Goal: Task Accomplishment & Management: Use online tool/utility

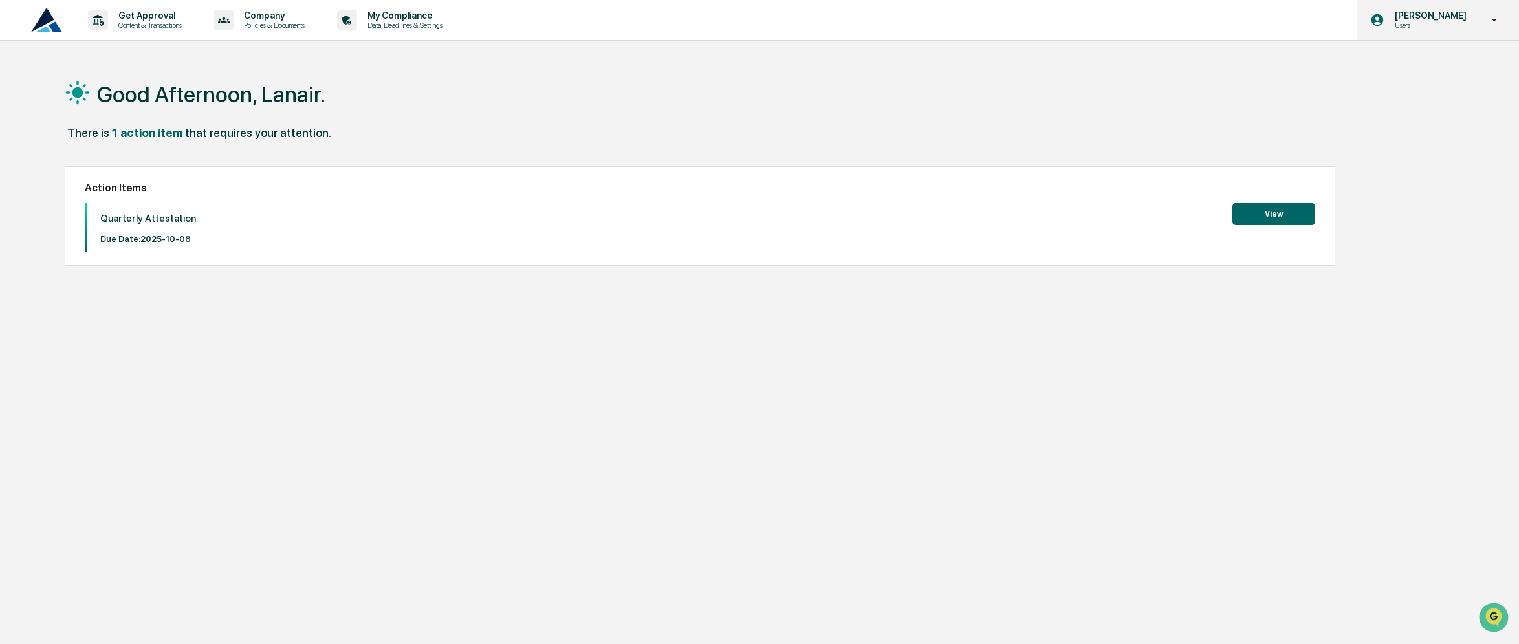
click at [1457, 34] on div "Lanair Baker Users" at bounding box center [1439, 20] width 162 height 40
click at [1441, 69] on li "Switch to Admin view..." at bounding box center [1424, 66] width 181 height 24
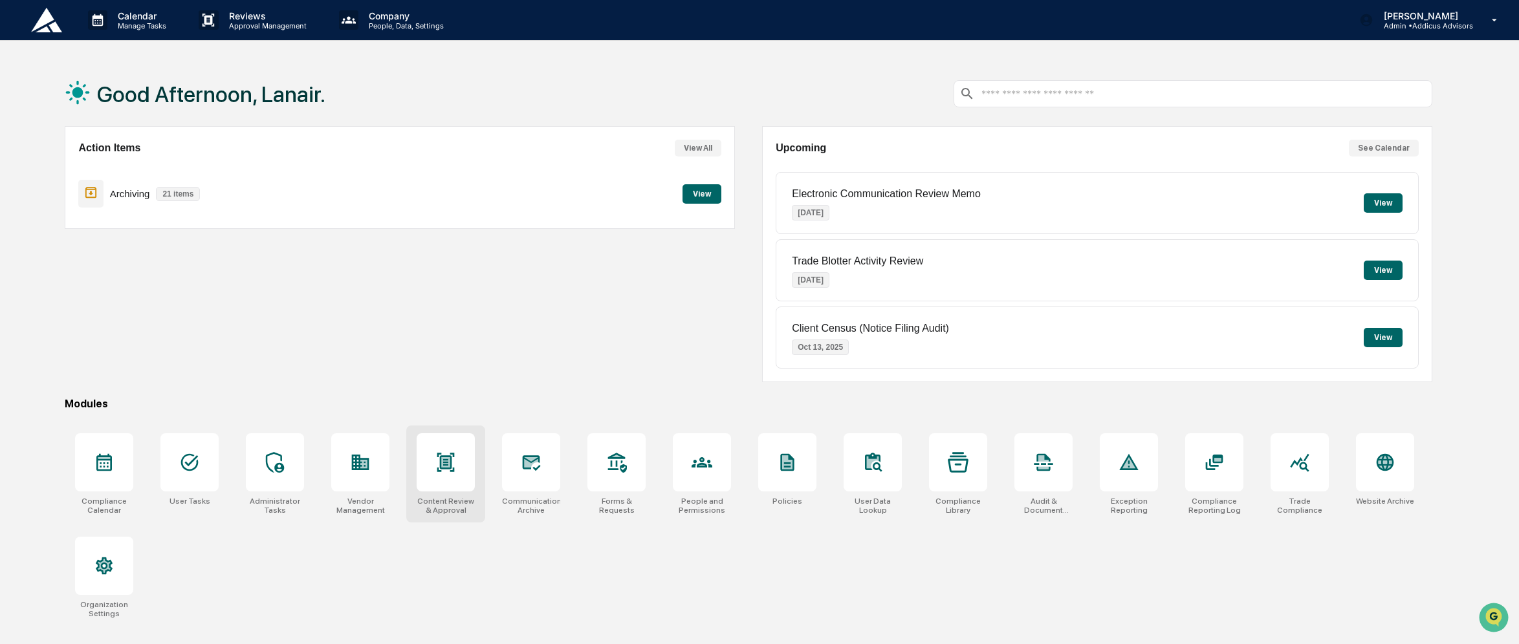
click at [422, 465] on div at bounding box center [446, 463] width 58 height 58
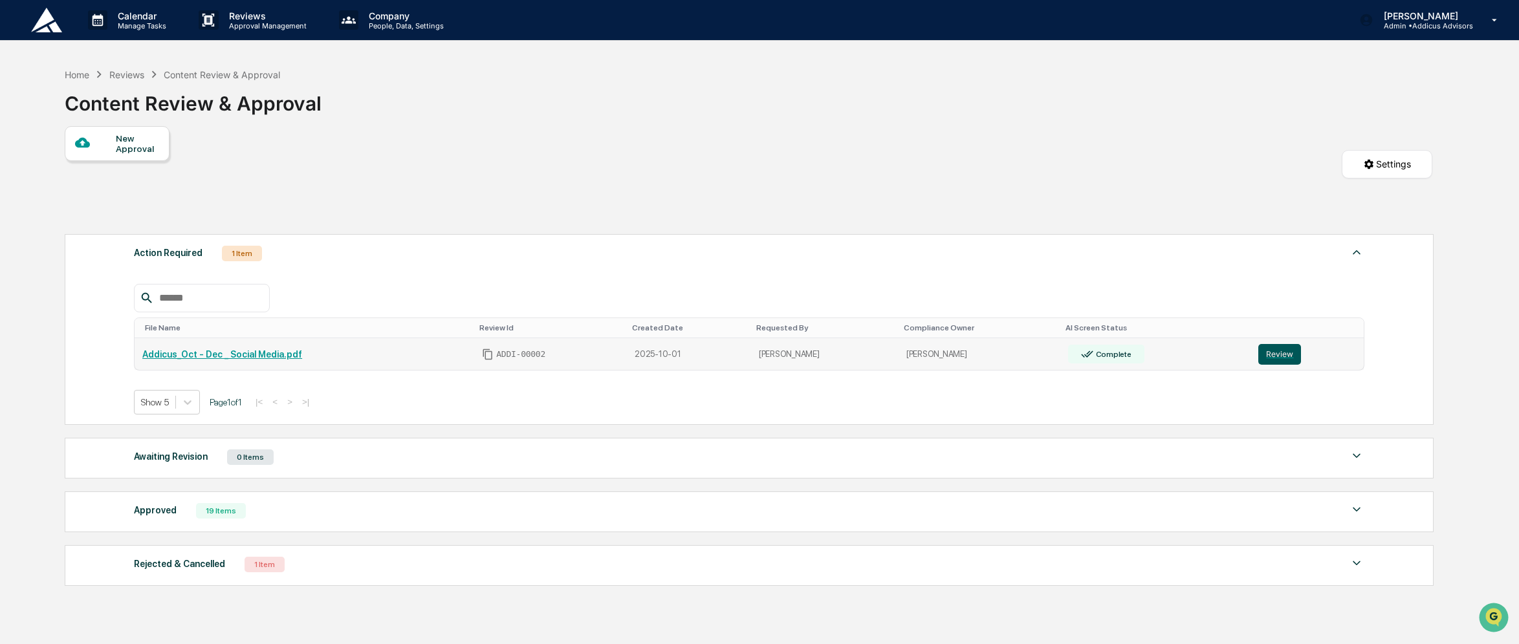
click at [1268, 358] on button "Review" at bounding box center [1280, 354] width 43 height 21
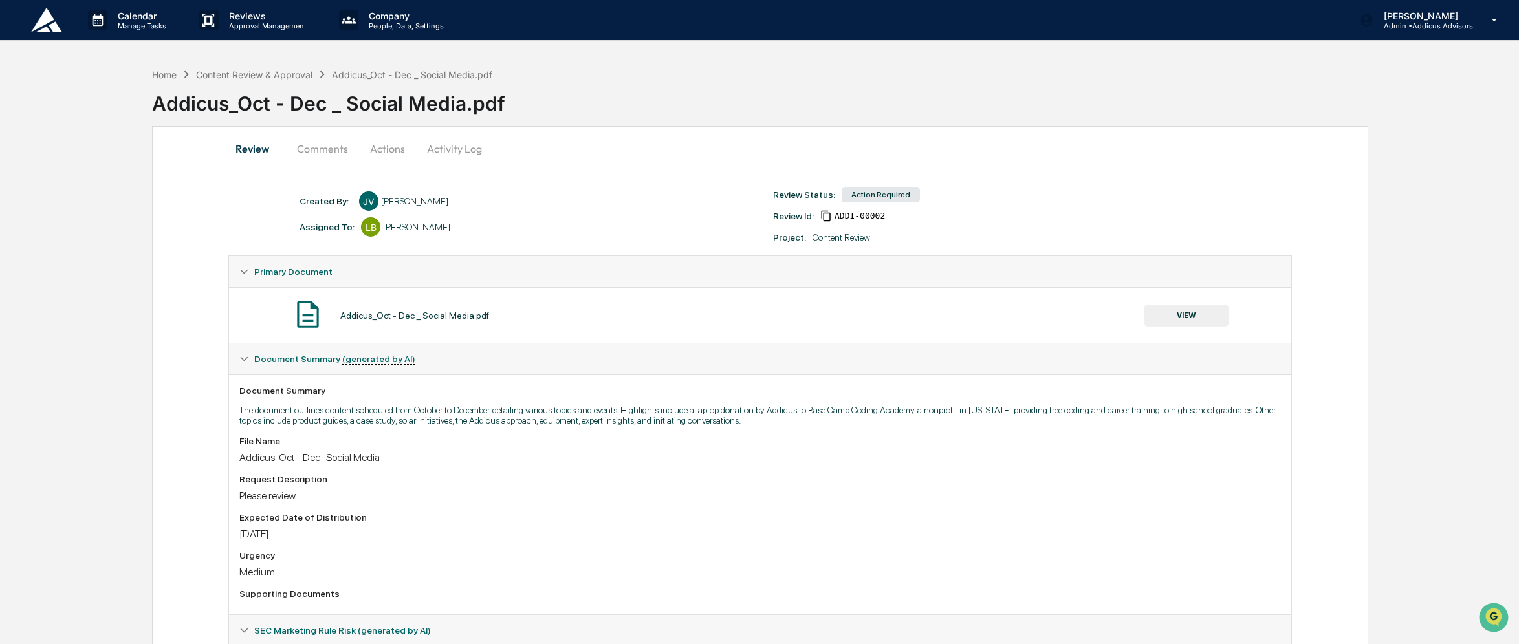
click at [1198, 315] on button "VIEW" at bounding box center [1187, 316] width 84 height 22
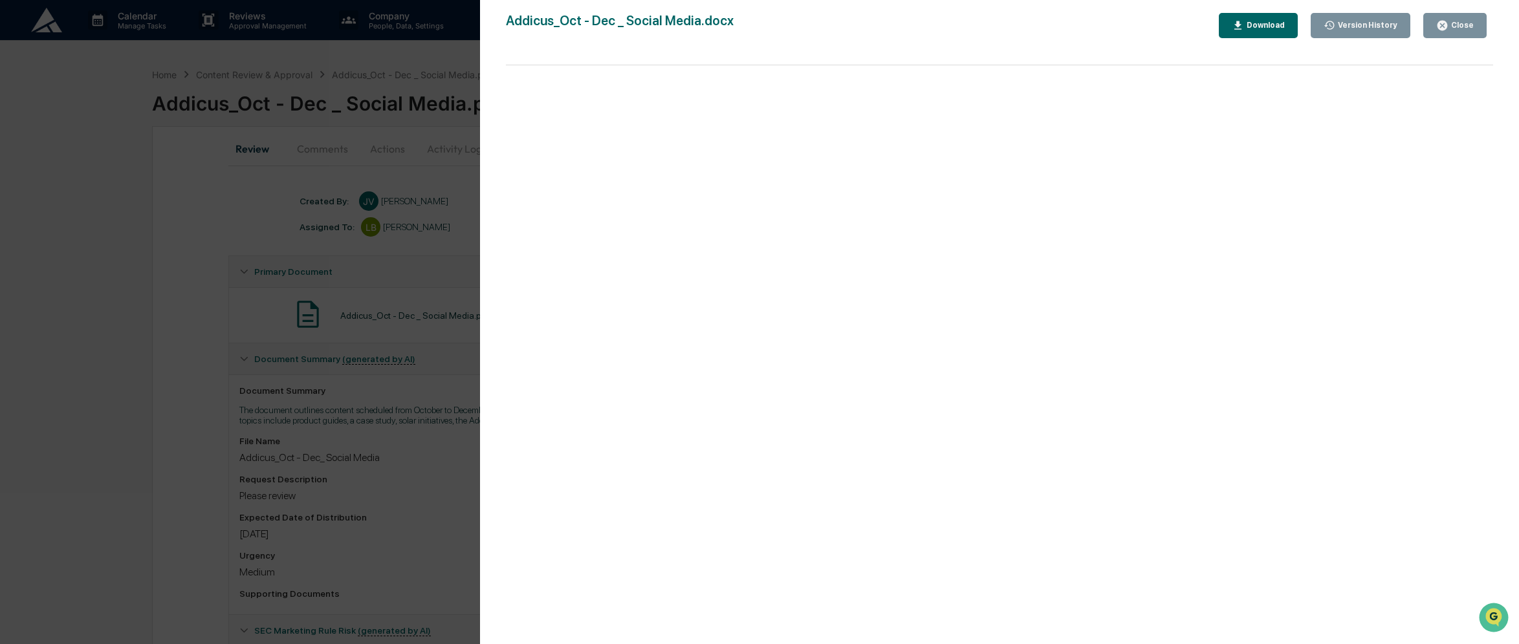
click at [393, 416] on div "Version History [DATE] 04:17 PM [PERSON_NAME] [DATE] 03:46 PM [PERSON_NAME] [DA…" at bounding box center [759, 322] width 1519 height 644
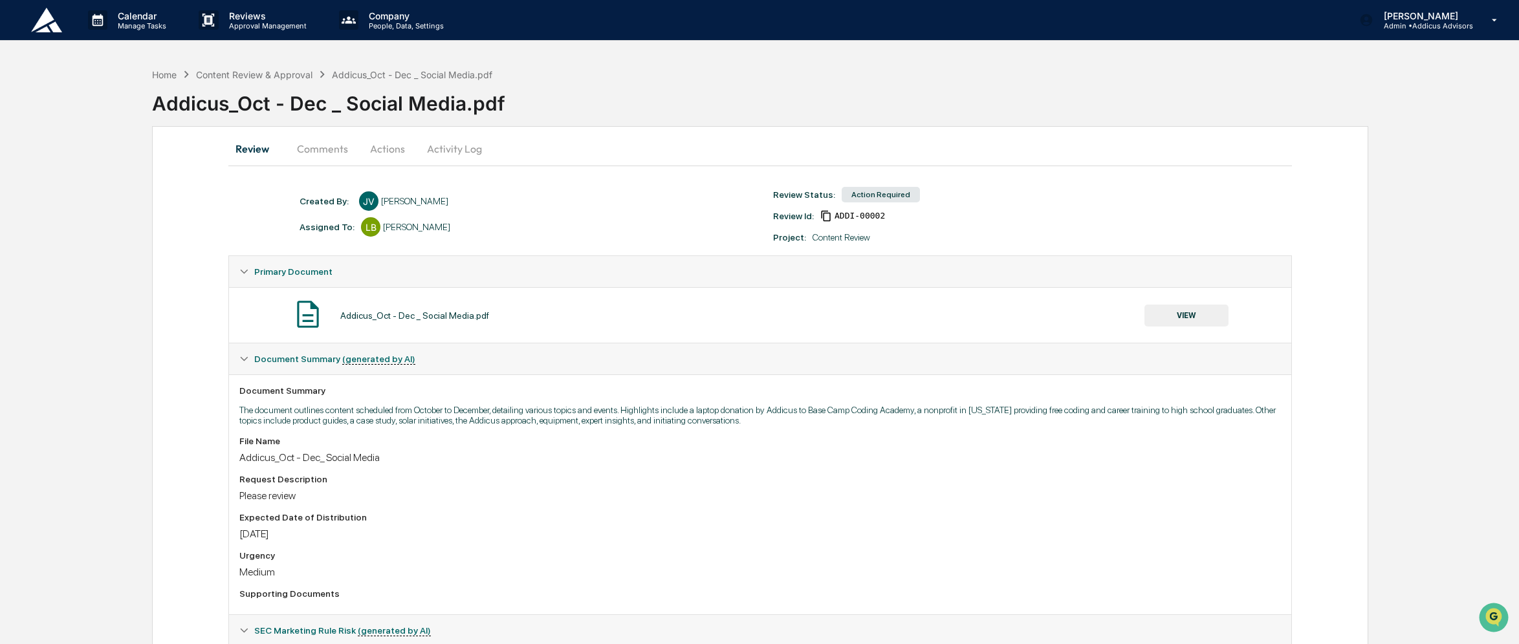
click at [342, 147] on button "Comments" at bounding box center [323, 148] width 72 height 31
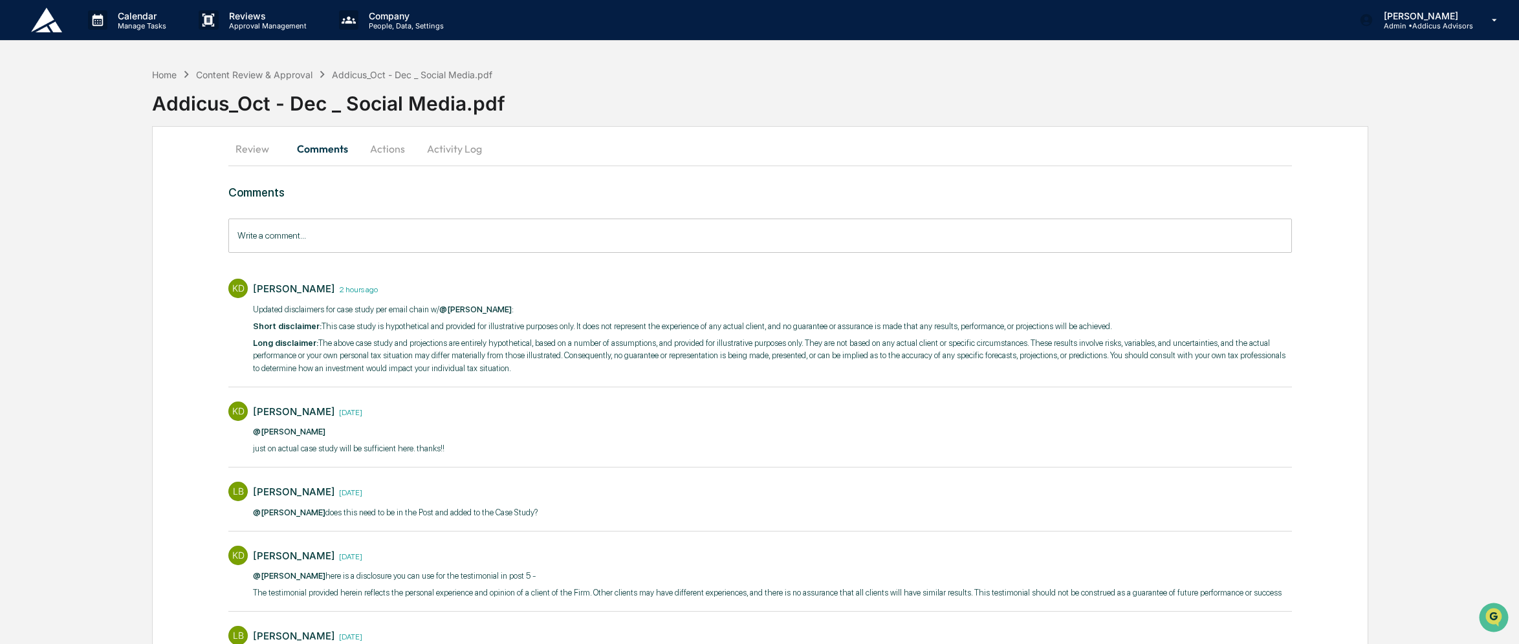
click at [256, 142] on button "Review" at bounding box center [257, 148] width 58 height 31
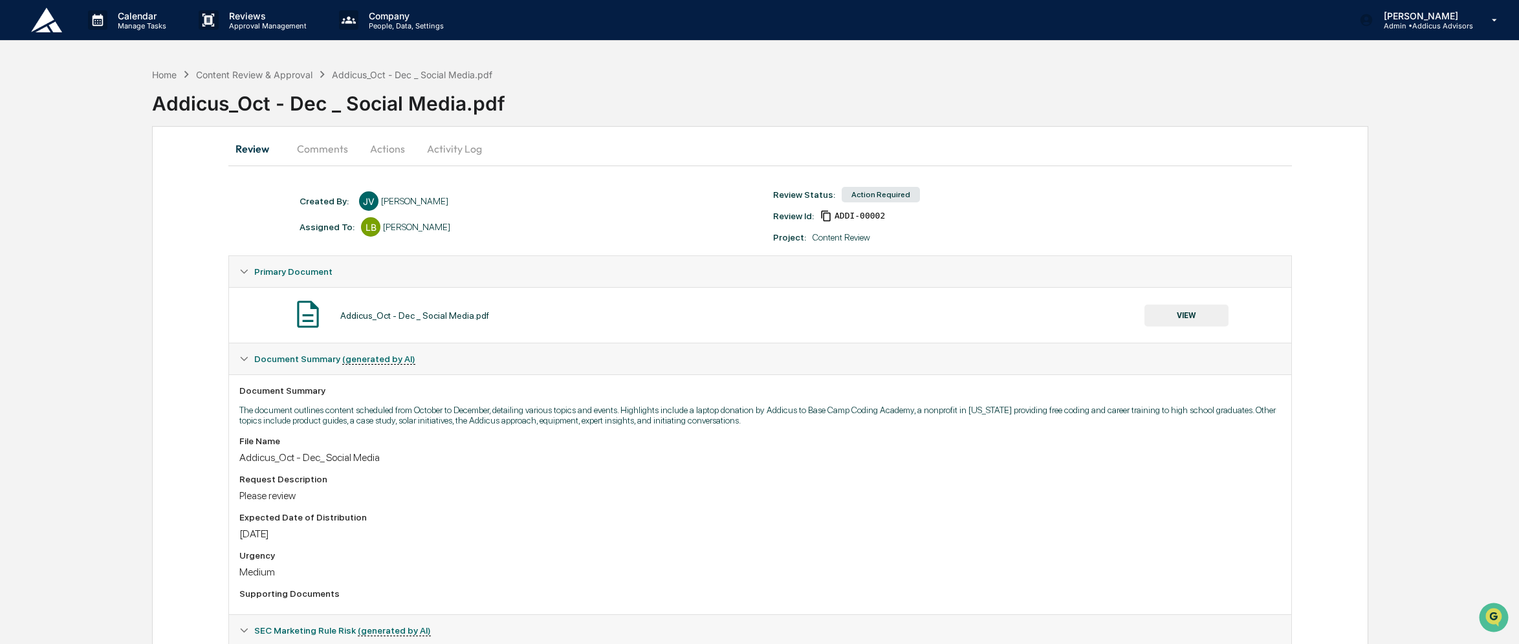
click at [1210, 307] on button "VIEW" at bounding box center [1187, 316] width 84 height 22
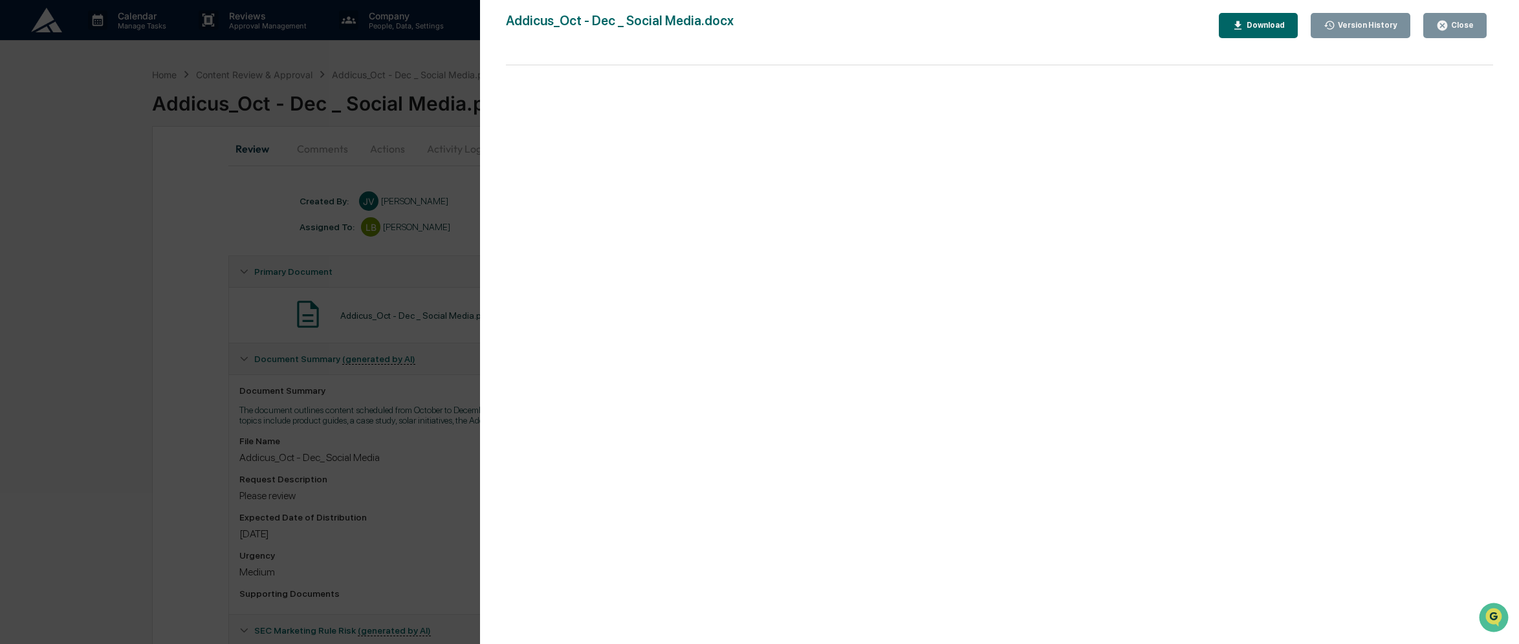
click at [428, 281] on div "Version History [DATE] 04:17 PM [PERSON_NAME] [DATE] 03:46 PM [PERSON_NAME] [DA…" at bounding box center [759, 322] width 1519 height 644
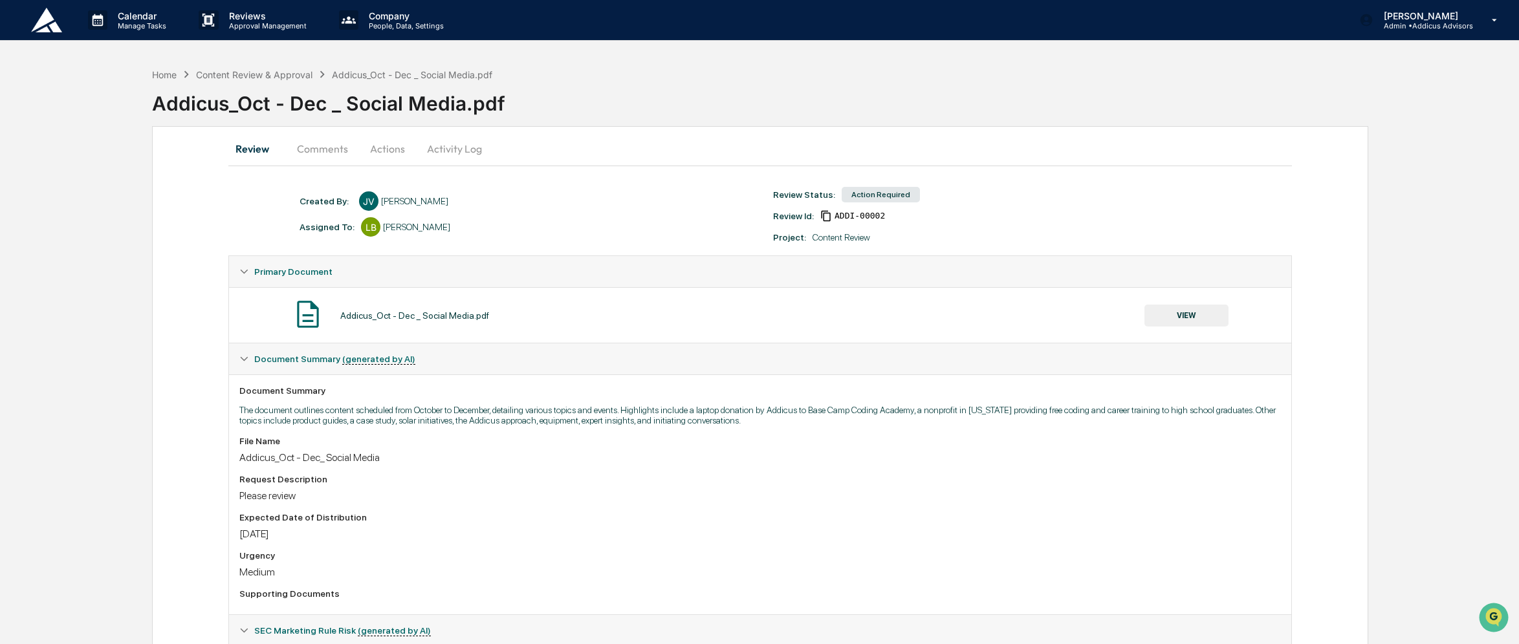
click at [332, 156] on button "Comments" at bounding box center [323, 148] width 72 height 31
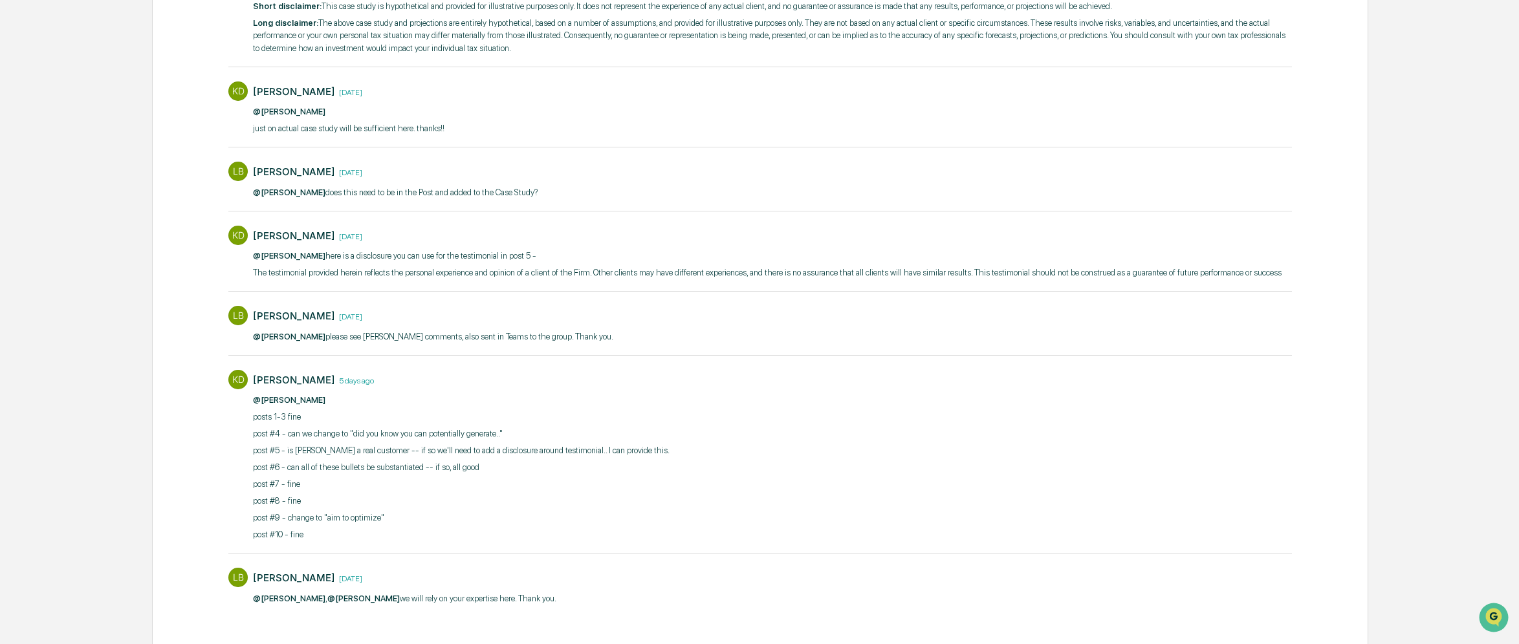
scroll to position [324, 0]
